Goal: Information Seeking & Learning: Learn about a topic

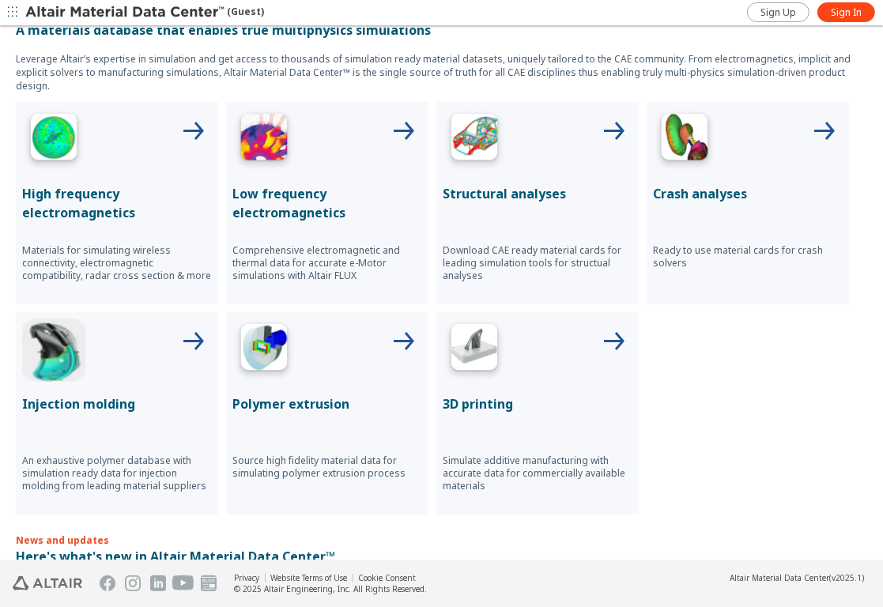
scroll to position [482, 0]
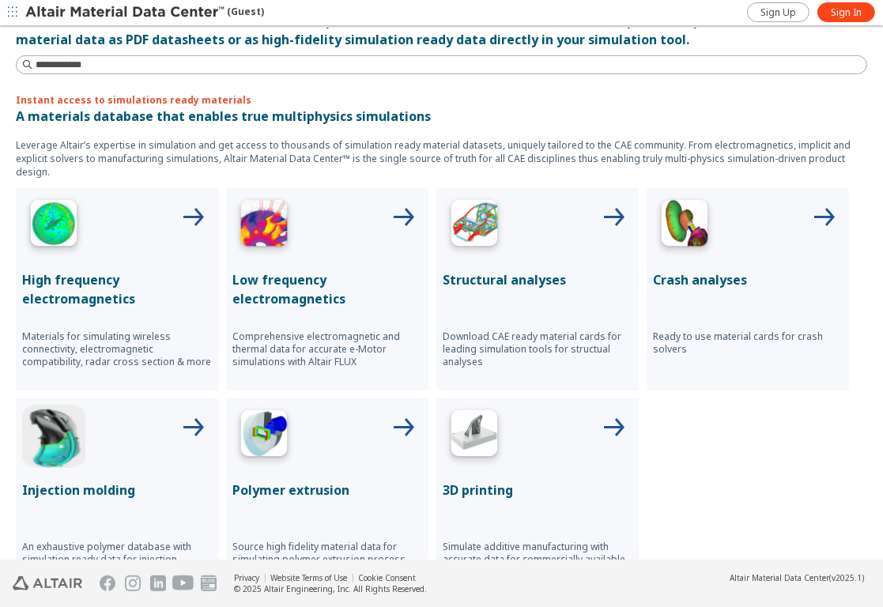
click at [719, 270] on p "Crash analyses" at bounding box center [748, 279] width 190 height 19
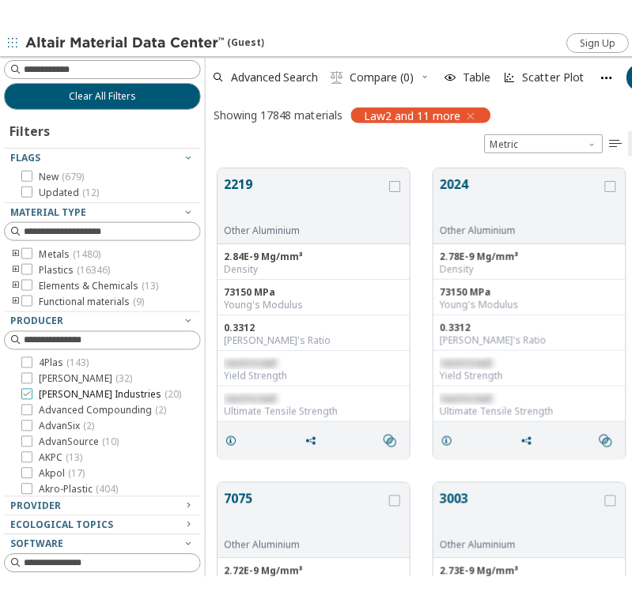
scroll to position [423, 414]
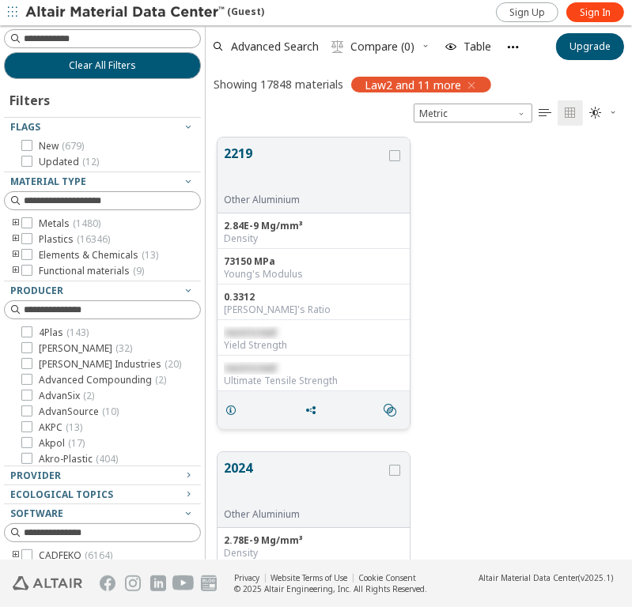
click at [298, 229] on div "2.84E-9 Mg/mm³" at bounding box center [314, 226] width 180 height 13
click at [231, 406] on icon "grid" at bounding box center [231, 410] width 13 height 13
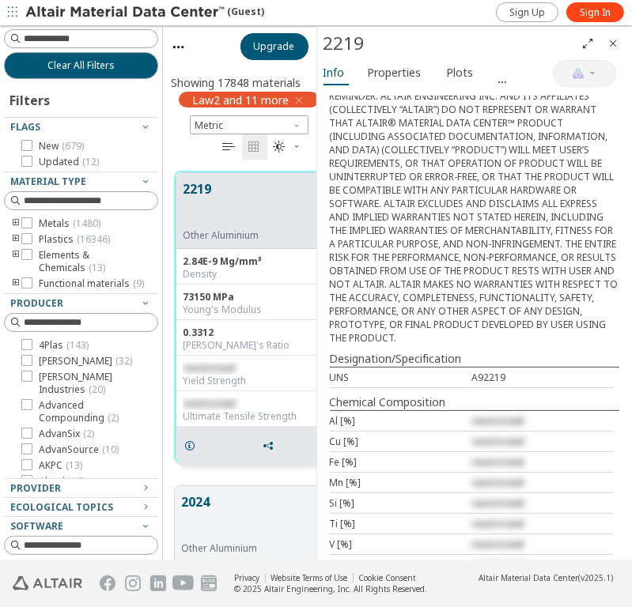
scroll to position [697, 0]
